Goal: Subscribe to service/newsletter

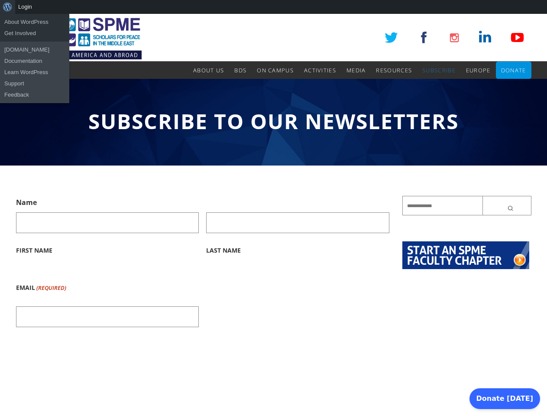
click at [273, 7] on div "About WordPress About WordPress Get Involved [DOMAIN_NAME] Documentation Learn …" at bounding box center [273, 7] width 547 height 14
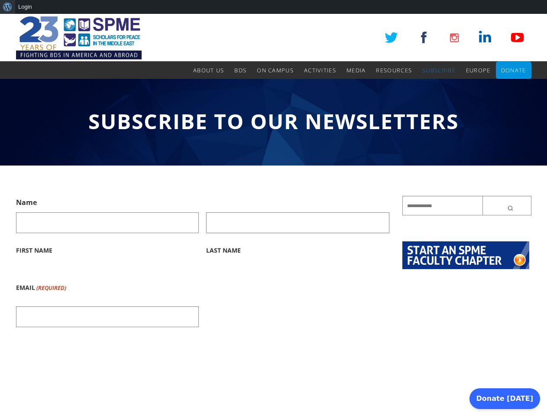
click at [273, 215] on input "Last Name" at bounding box center [297, 222] width 183 height 21
